Goal: Task Accomplishment & Management: Use online tool/utility

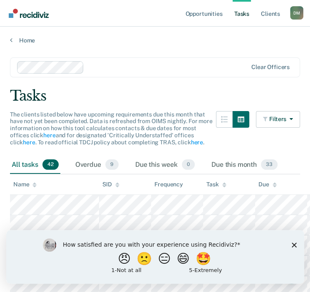
click at [295, 246] on polygon "Close survey" at bounding box center [293, 244] width 5 height 5
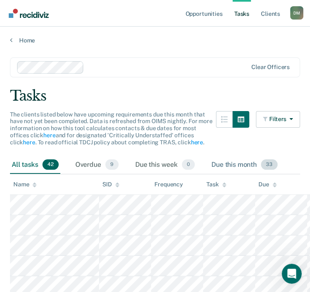
click at [225, 160] on div "Due this month 33" at bounding box center [243, 165] width 69 height 18
